Goal: Navigation & Orientation: Find specific page/section

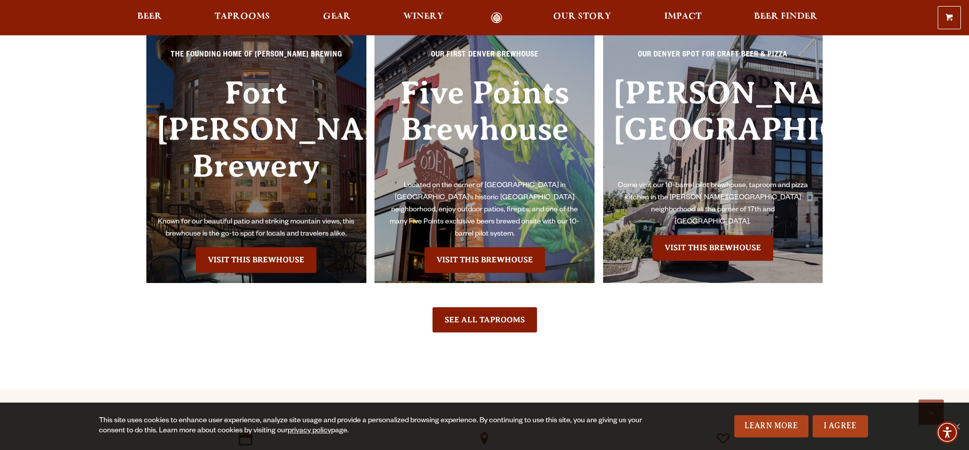
scroll to position [2780, 0]
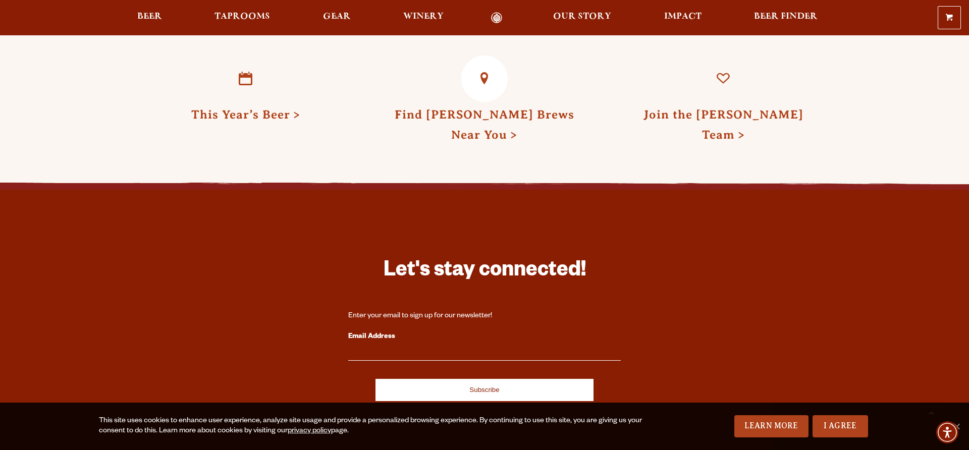
click at [473, 108] on link "Find Odell Brews Near You" at bounding box center [485, 124] width 180 height 33
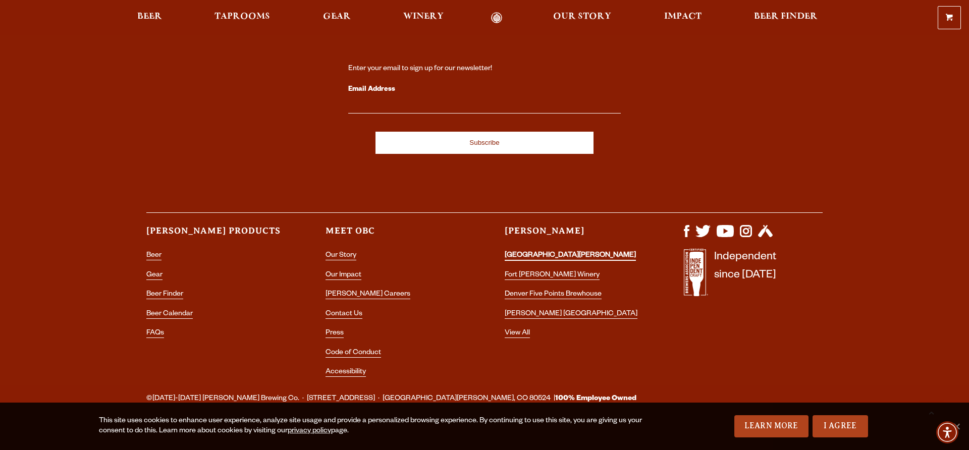
click at [534, 252] on link "[GEOGRAPHIC_DATA][PERSON_NAME]" at bounding box center [570, 256] width 131 height 9
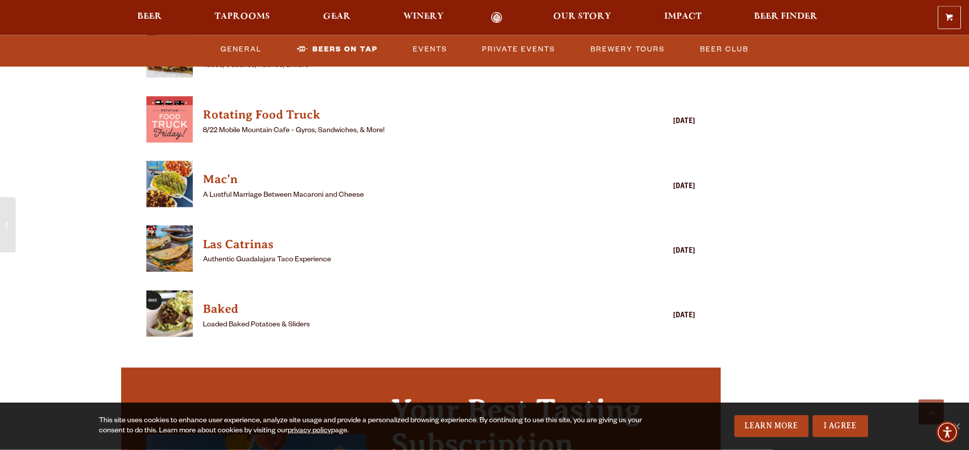
scroll to position [2832, 0]
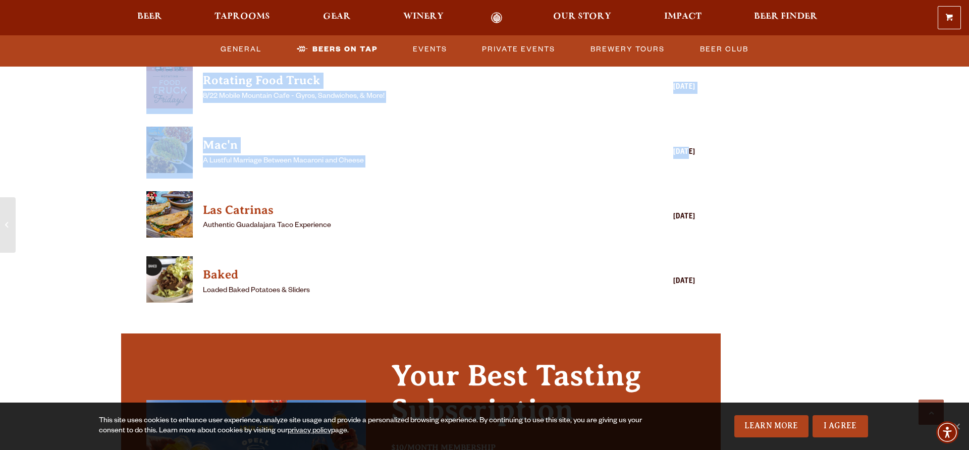
drag, startPoint x: 206, startPoint y: 93, endPoint x: 692, endPoint y: 166, distance: 491.5
click at [692, 166] on div "Hungry? Daily Food Trucks: La Piadina Italian Flatbreads Monday Scratch Quisine…" at bounding box center [420, 5] width 549 height 608
